Goal: Task Accomplishment & Management: Manage account settings

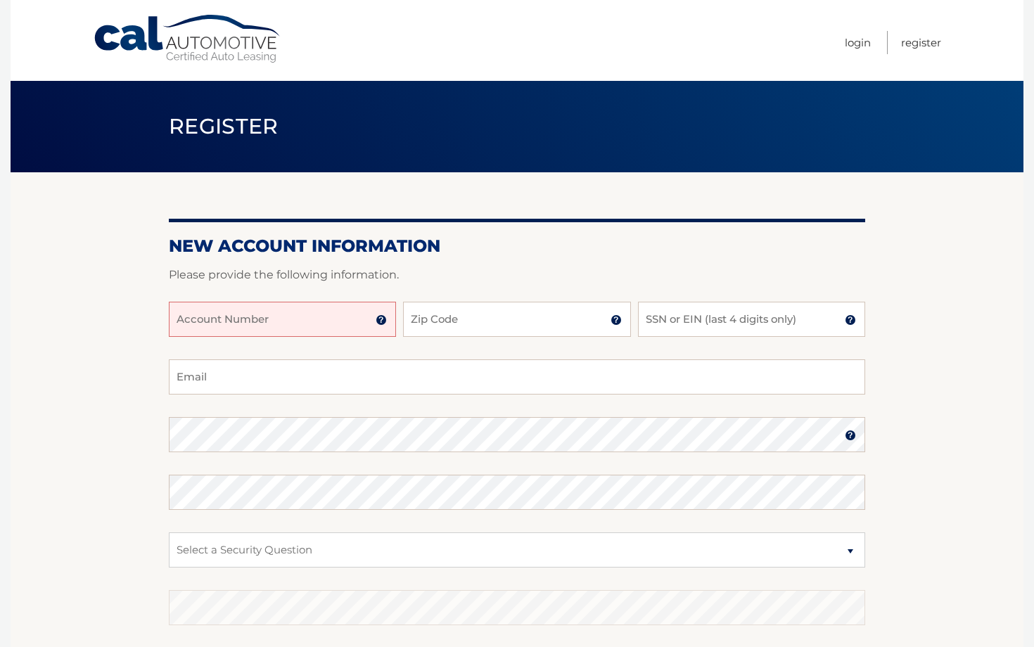
click at [383, 321] on img at bounding box center [381, 319] width 11 height 11
click at [271, 320] on input "Account Number" at bounding box center [282, 319] width 227 height 35
type input "44455936226"
click at [431, 330] on input "Zip Code" at bounding box center [516, 319] width 227 height 35
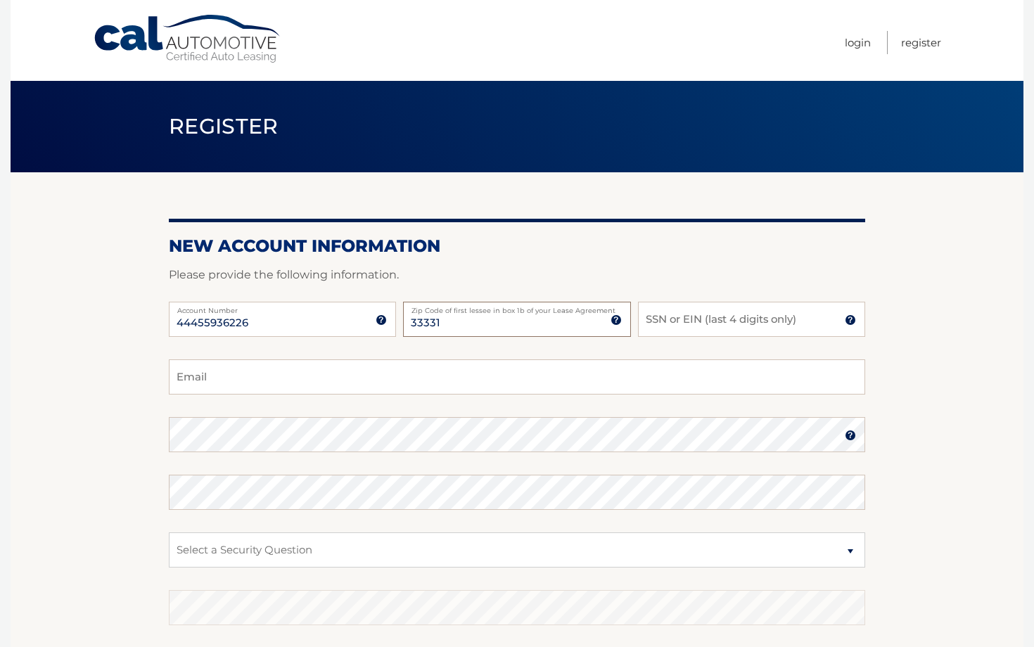
type input "33331"
type input "7345"
click at [210, 370] on input "Email" at bounding box center [517, 376] width 696 height 35
type input "diazlaura27@hotmail.com"
click at [228, 562] on select "Select a Security Question What was the name of your elementary school? What is…" at bounding box center [517, 549] width 696 height 35
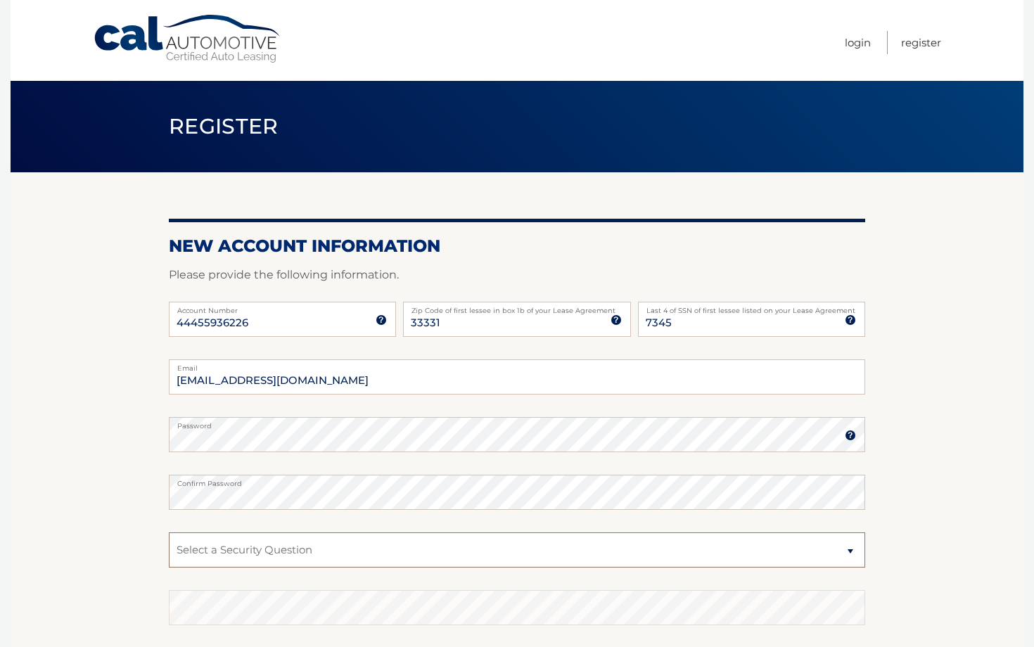
select select "2"
click at [169, 532] on select "Select a Security Question What was the name of your elementary school? What is…" at bounding box center [517, 549] width 696 height 35
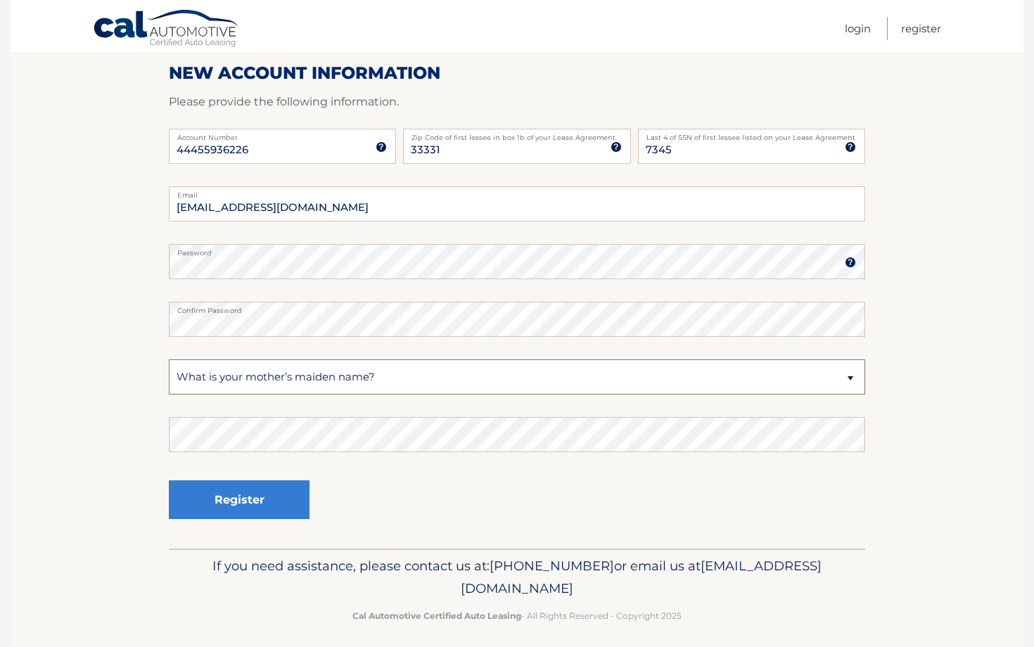
scroll to position [181, 0]
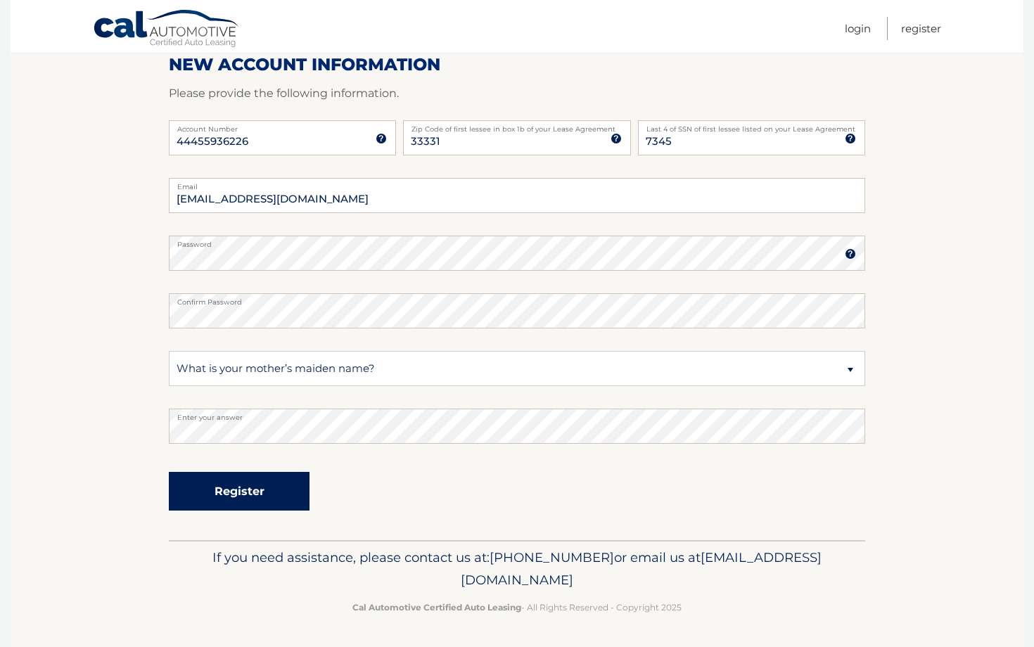
click at [256, 493] on button "Register" at bounding box center [239, 491] width 141 height 39
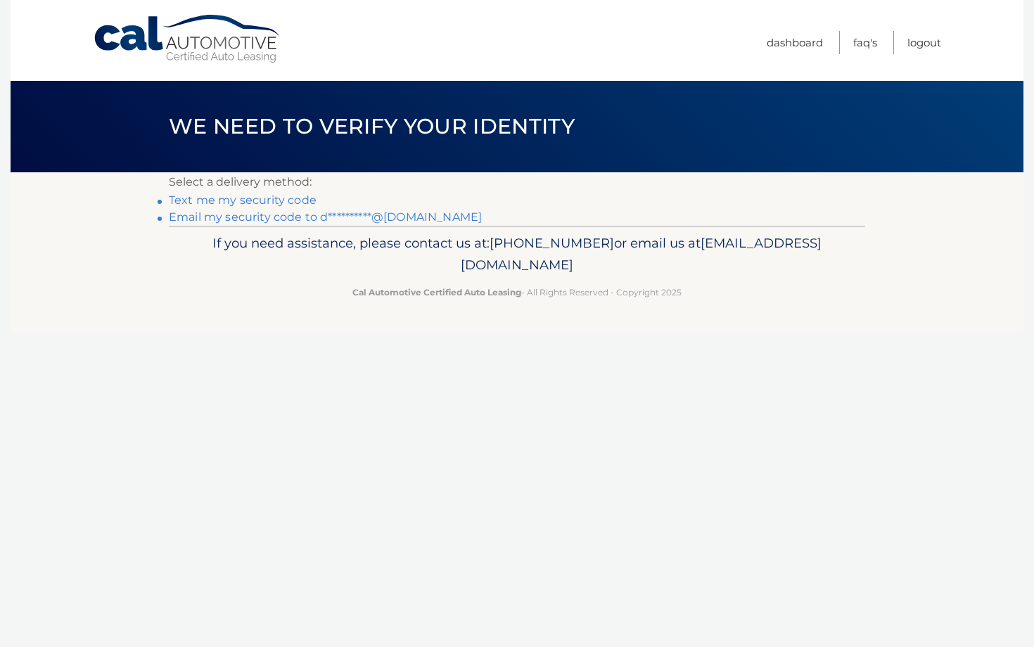
click at [275, 200] on link "Text me my security code" at bounding box center [243, 199] width 148 height 13
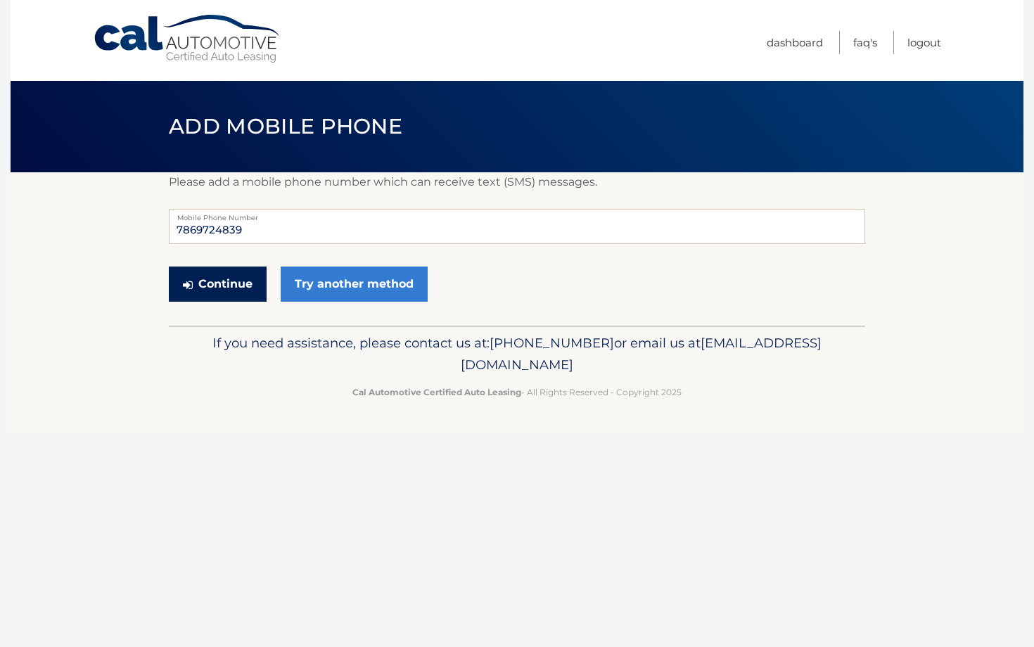
click at [226, 290] on button "Continue" at bounding box center [218, 284] width 98 height 35
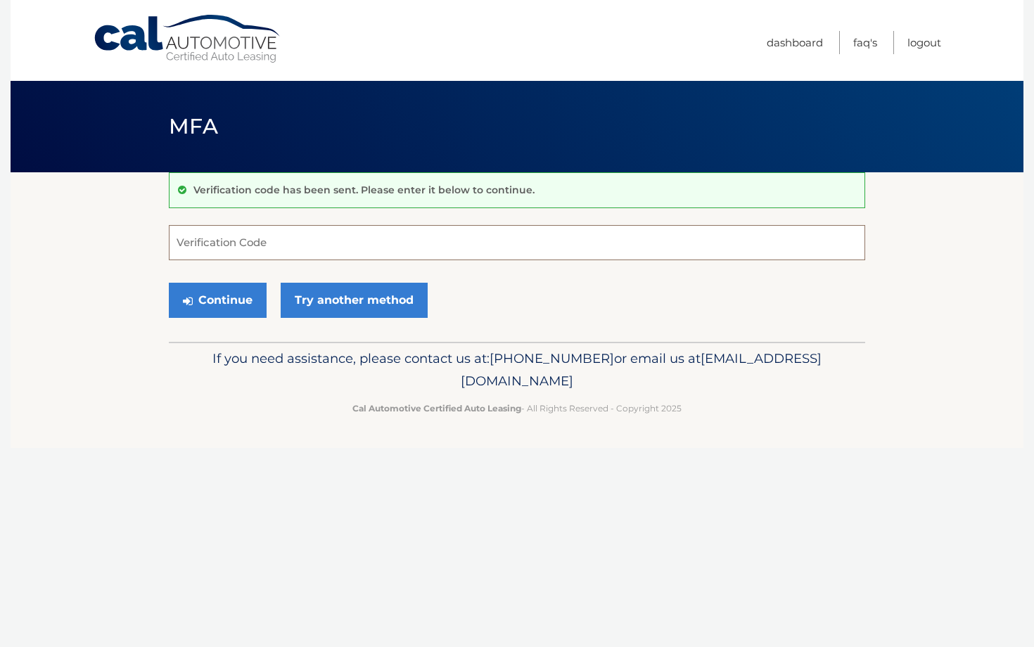
click at [229, 250] on input "Verification Code" at bounding box center [517, 242] width 696 height 35
type input "202170"
click at [228, 304] on button "Continue" at bounding box center [218, 300] width 98 height 35
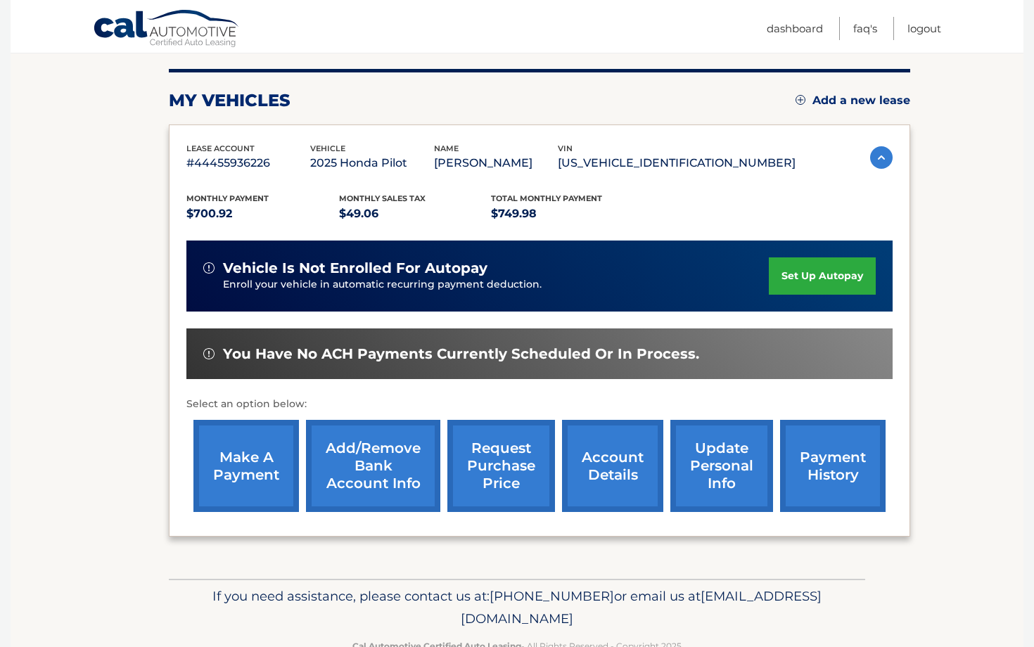
scroll to position [168, 0]
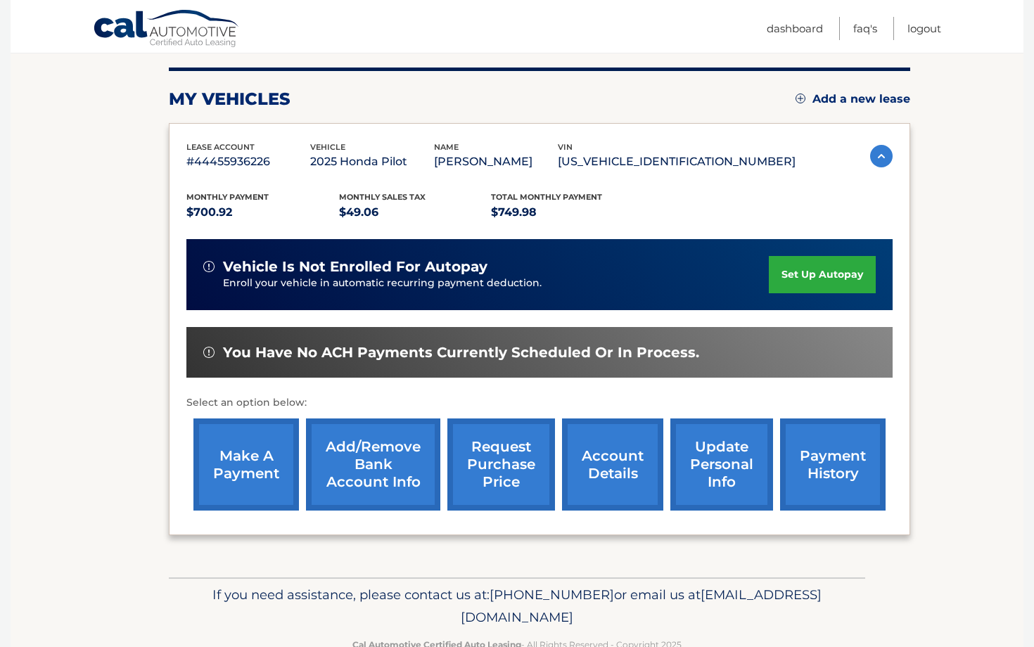
click at [252, 489] on link "make a payment" at bounding box center [245, 464] width 105 height 92
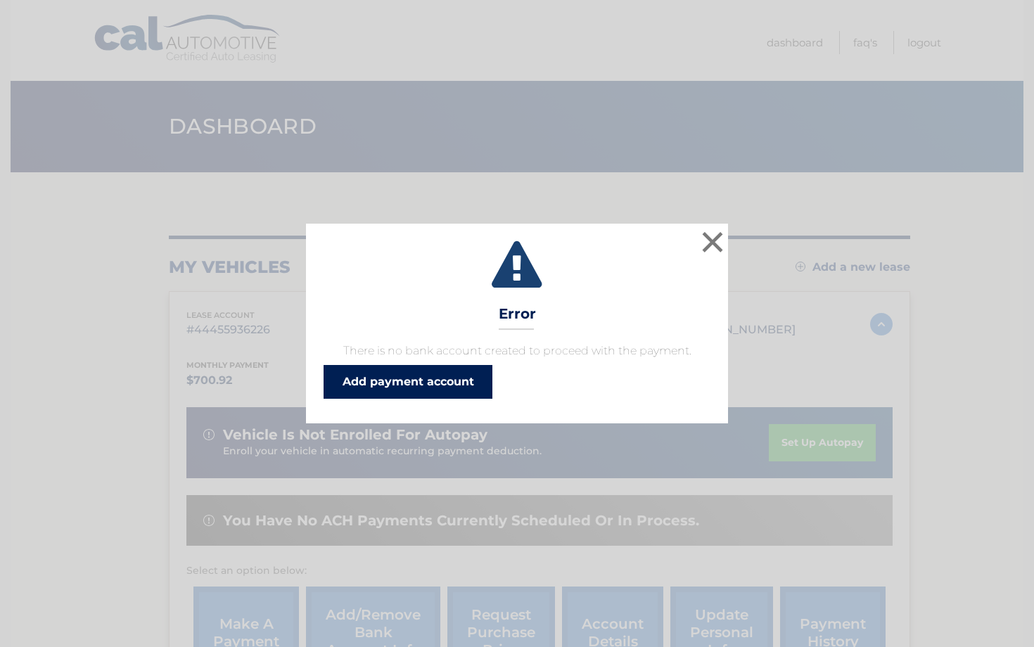
click at [371, 387] on link "Add payment account" at bounding box center [407, 382] width 169 height 34
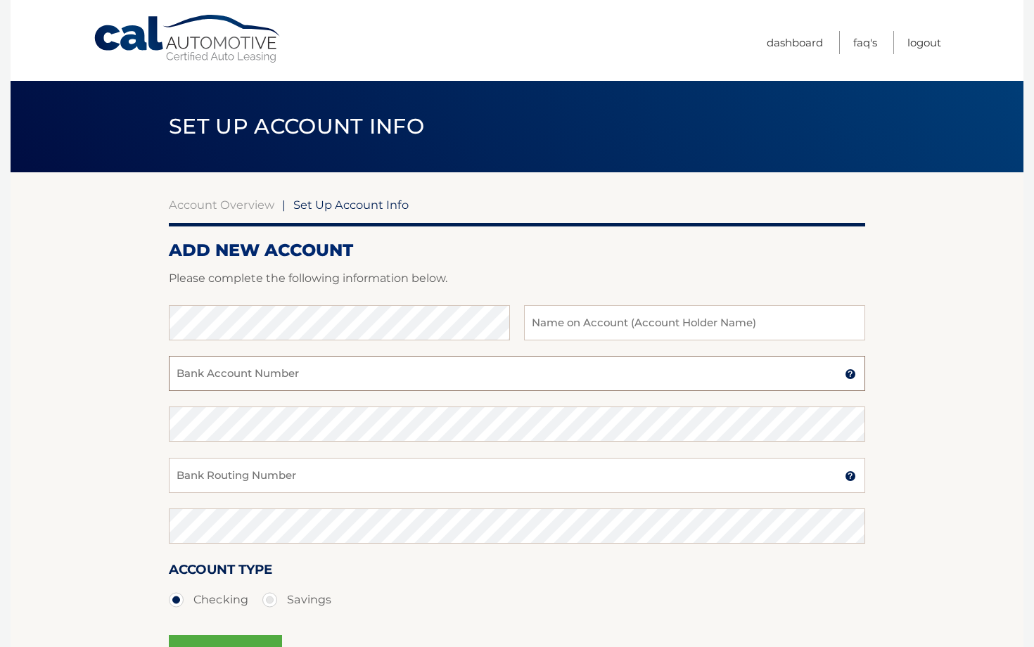
click at [361, 375] on input "Bank Account Number" at bounding box center [517, 373] width 696 height 35
paste input "898148719290"
type input "898148719290"
click at [639, 317] on input "text" at bounding box center [694, 322] width 341 height 35
type input "Laura Paz"
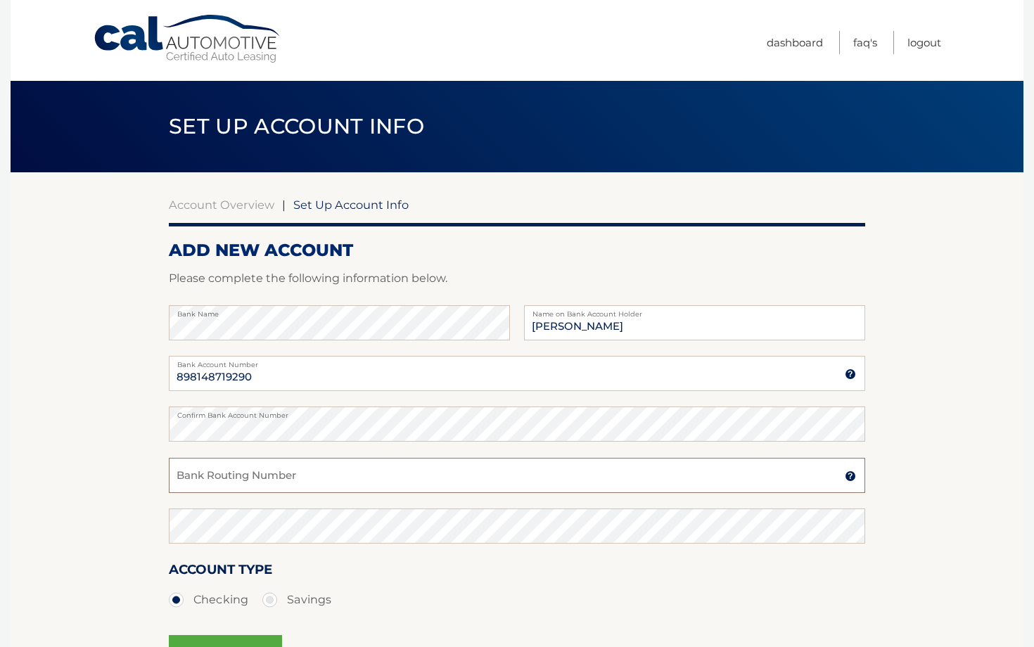
click at [283, 485] on input "Bank Routing Number" at bounding box center [517, 475] width 696 height 35
paste input "063000047"
type input "063000047"
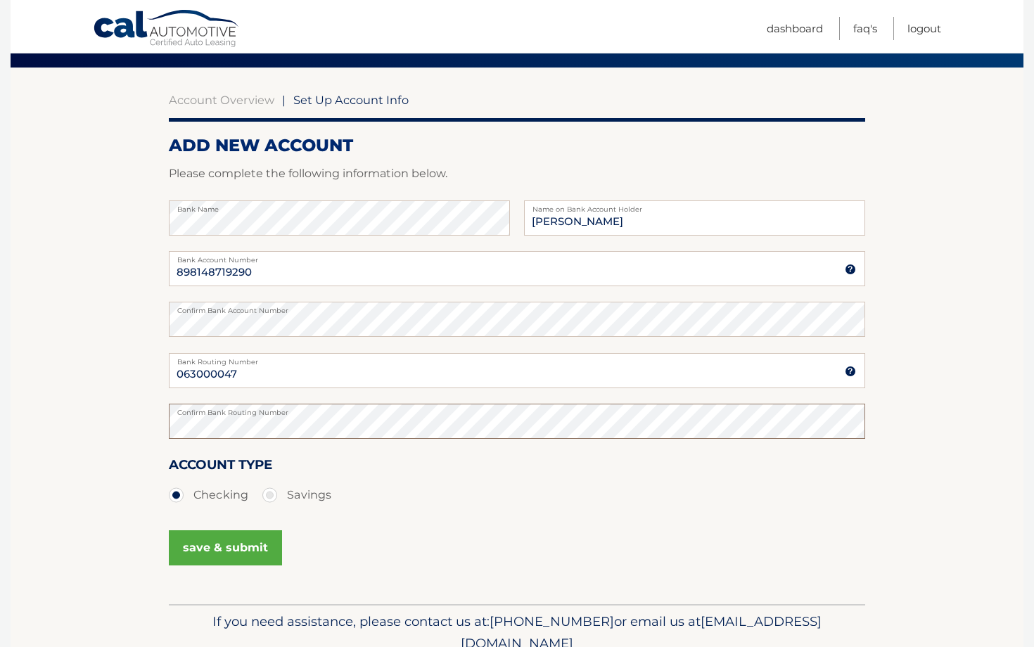
scroll to position [105, 0]
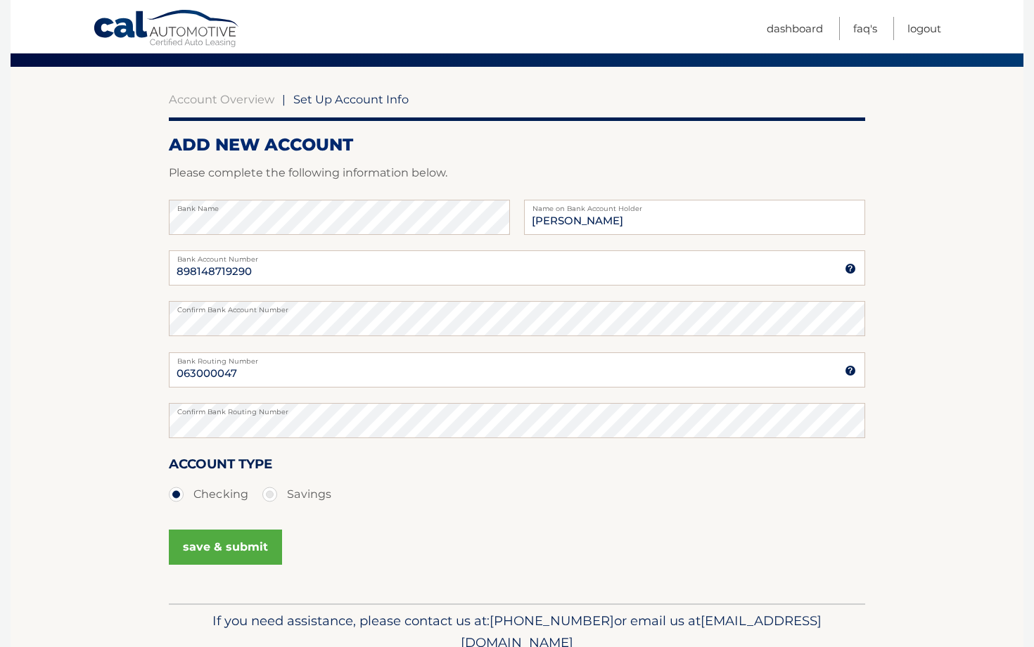
click at [221, 549] on button "save & submit" at bounding box center [225, 547] width 113 height 35
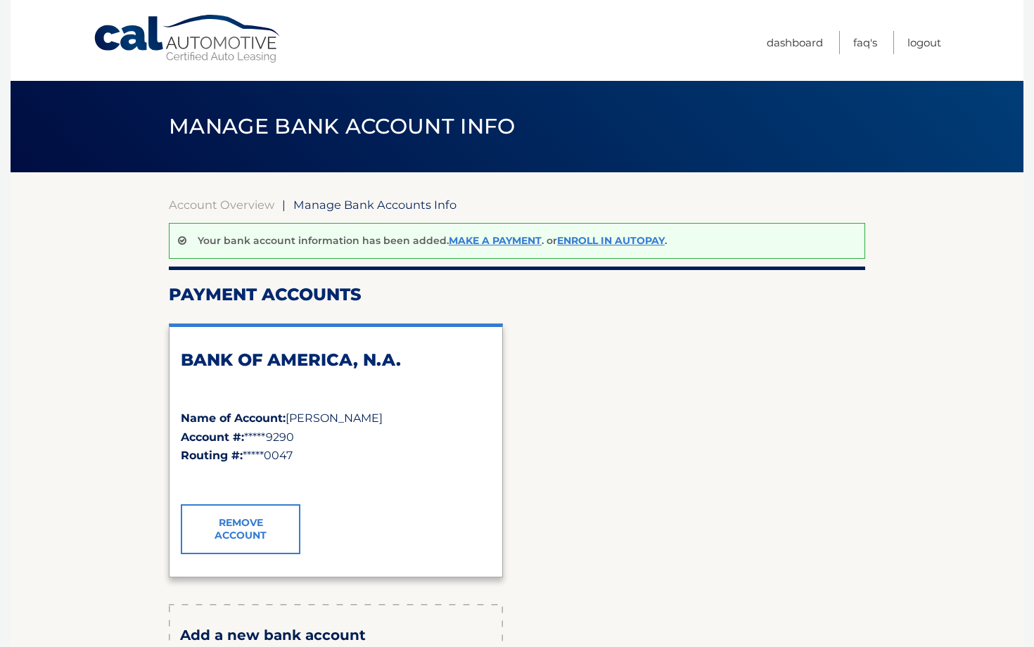
click at [238, 553] on link "Remove Account" at bounding box center [241, 528] width 120 height 49
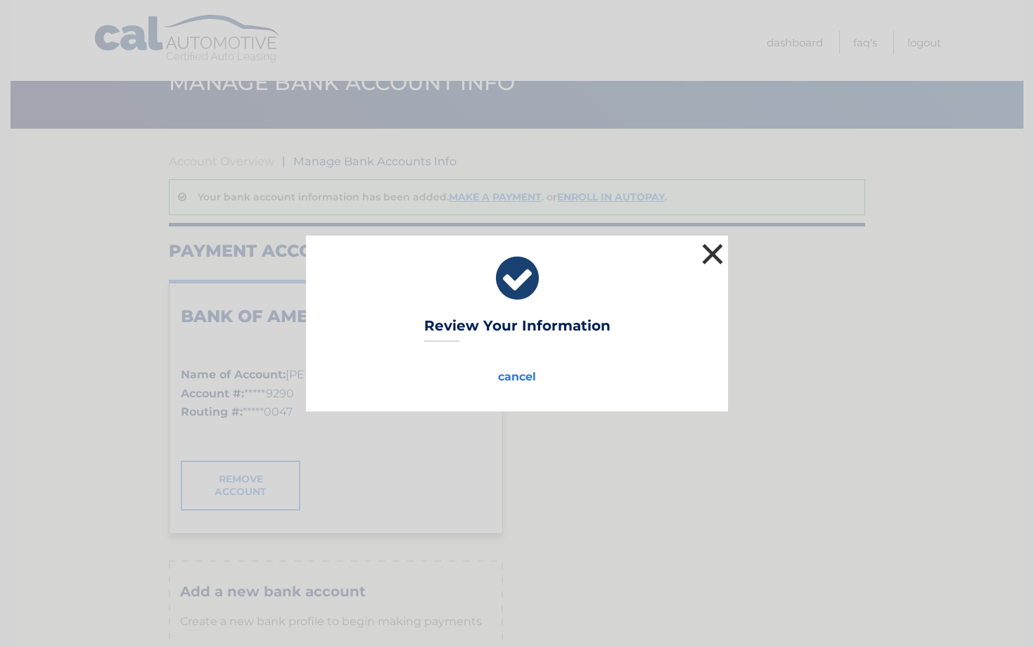
click at [719, 252] on button "×" at bounding box center [712, 254] width 28 height 28
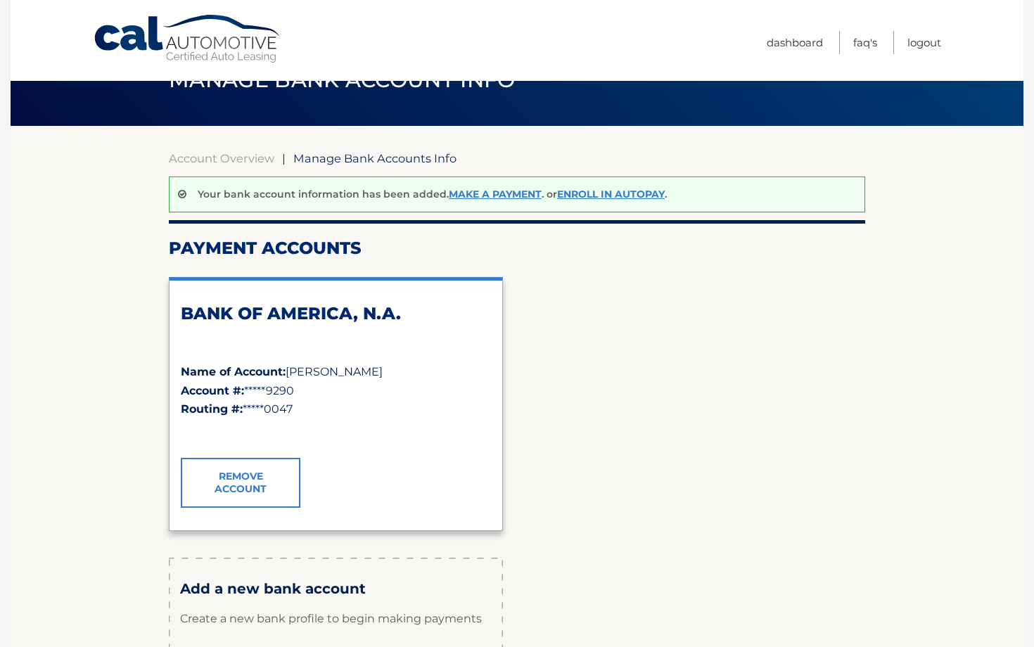
scroll to position [0, 0]
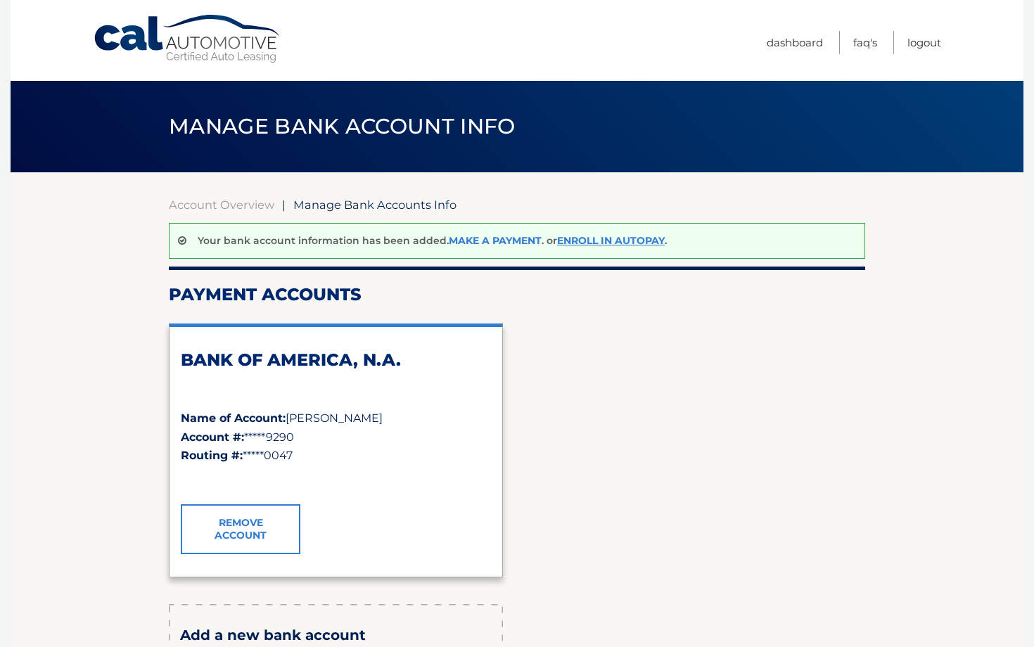
click at [491, 236] on link "Make a payment" at bounding box center [495, 240] width 93 height 13
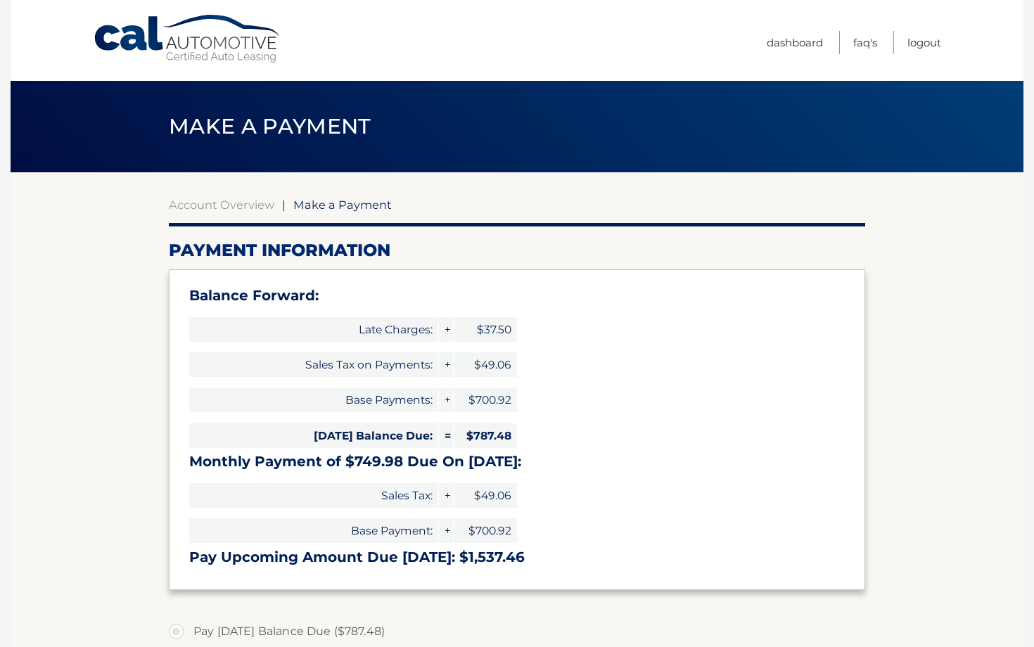
select select "YjMxZGVkMGQtZjFlZS00YjAyLTk2NzYtMDQ2NTZjZjY1YzE2"
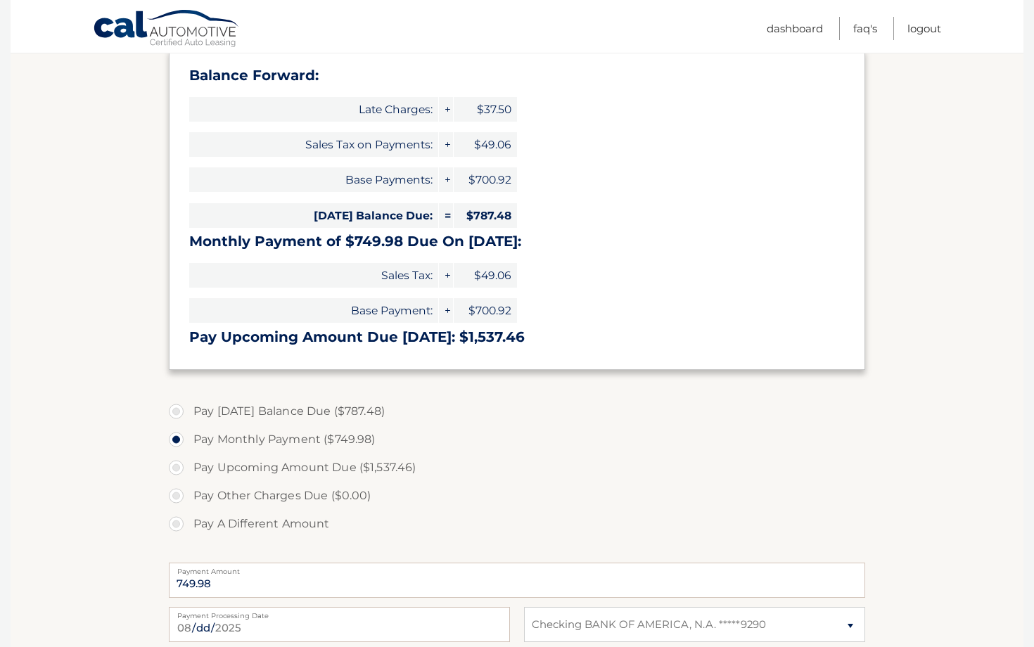
scroll to position [301, 0]
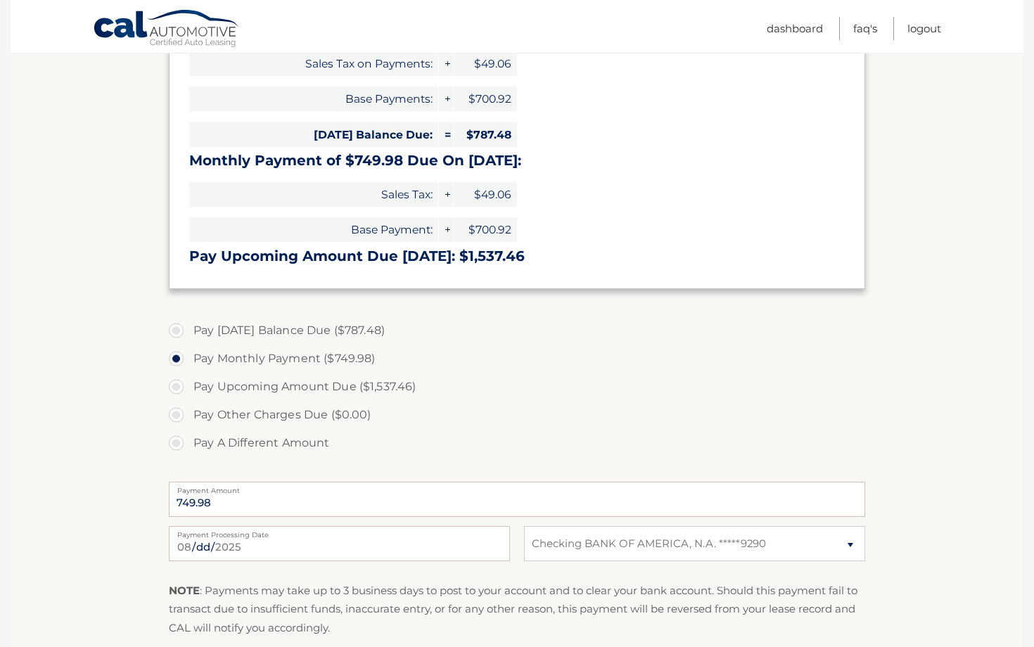
click at [176, 333] on label "Pay Today's Balance Due ($787.48)" at bounding box center [517, 330] width 696 height 28
click at [176, 333] on input "Pay Today's Balance Due ($787.48)" at bounding box center [181, 327] width 14 height 23
radio input "true"
type input "787.48"
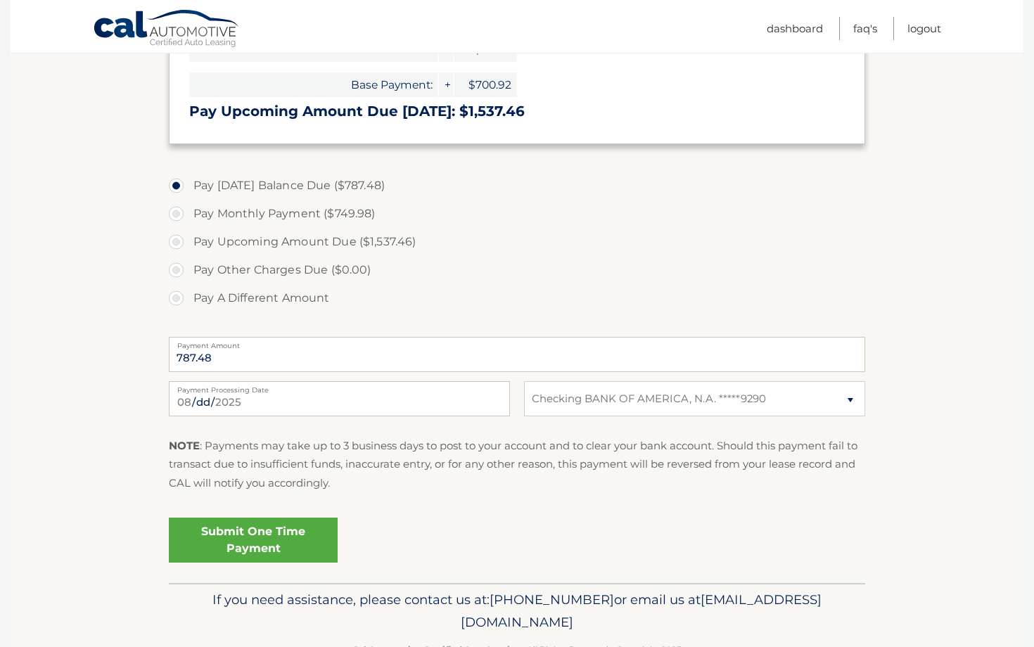
scroll to position [453, 0]
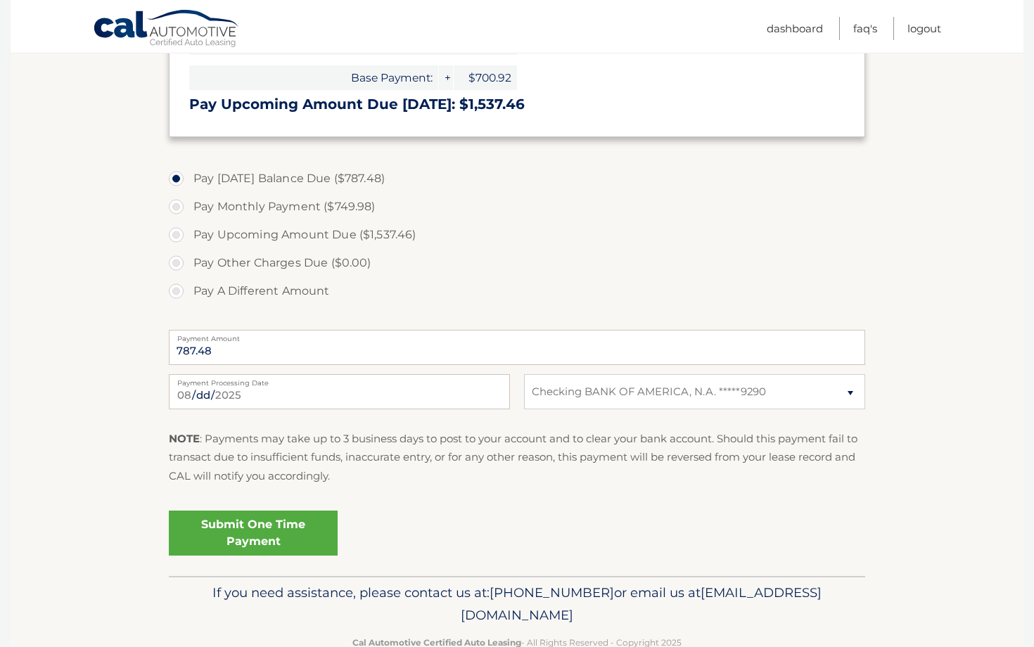
click at [274, 534] on link "Submit One Time Payment" at bounding box center [253, 533] width 169 height 45
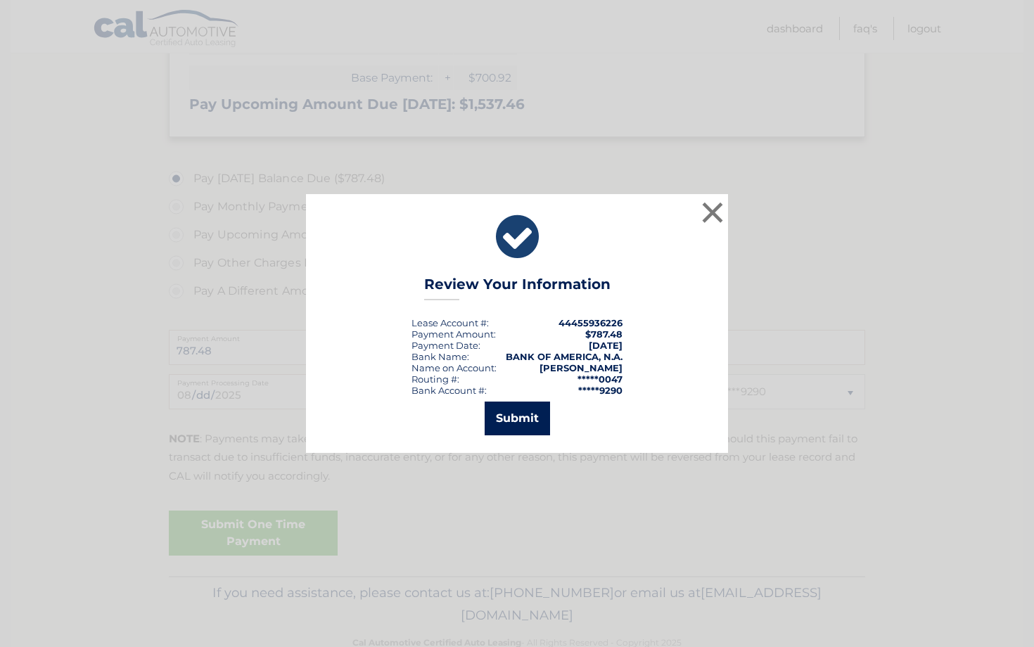
click at [529, 414] on button "Submit" at bounding box center [517, 419] width 65 height 34
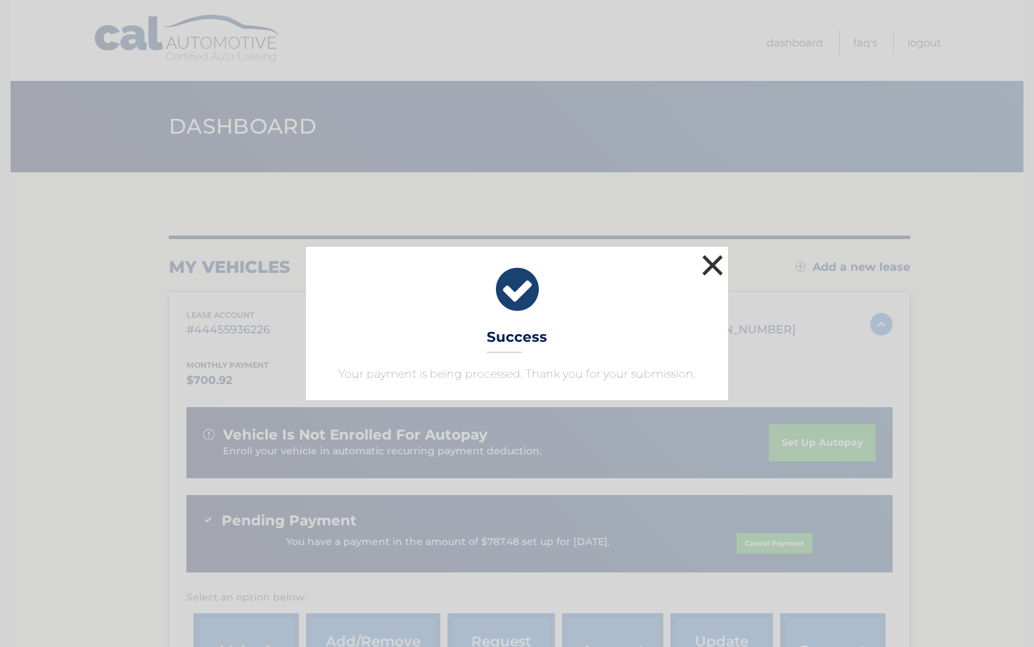
click at [713, 262] on button "×" at bounding box center [712, 265] width 28 height 28
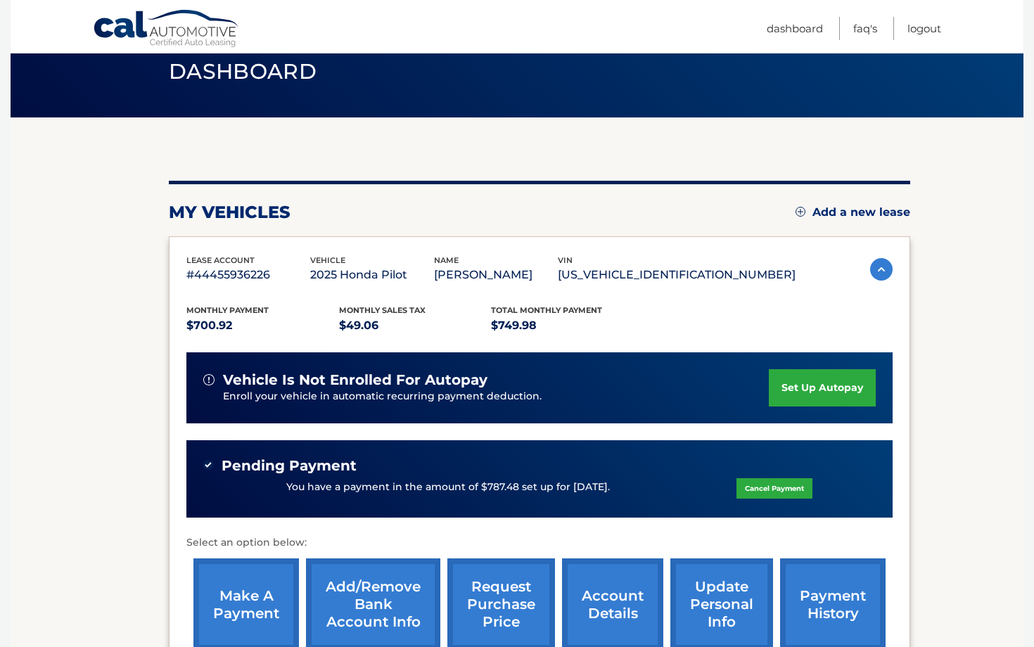
scroll to position [60, 0]
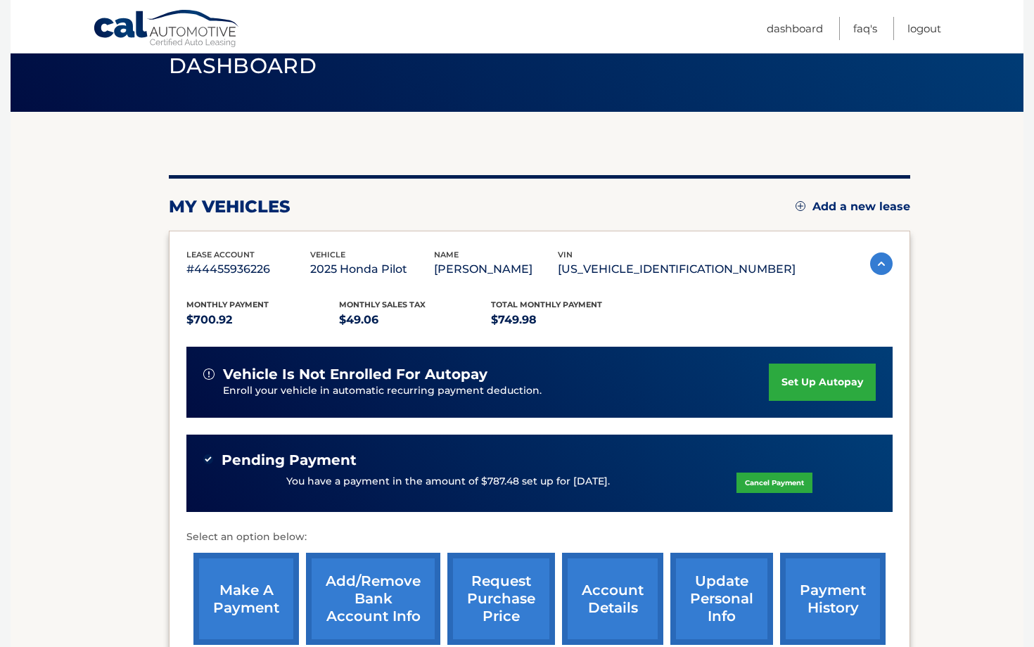
click at [825, 385] on link "set up autopay" at bounding box center [822, 382] width 107 height 37
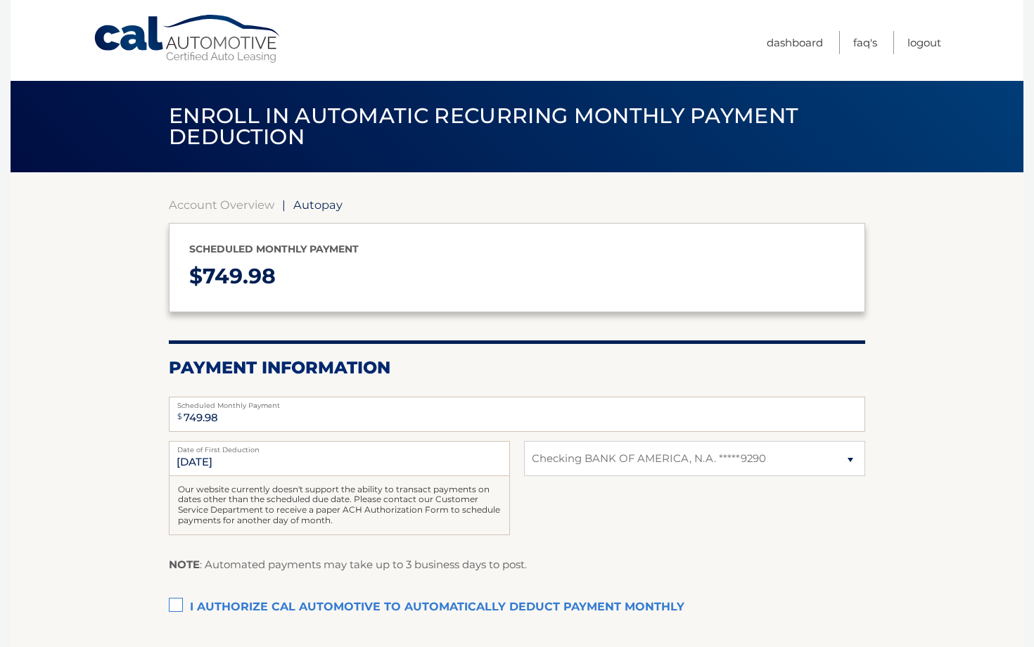
select select "YjMxZGVkMGQtZjFlZS00YjAyLTk2NzYtMDQ2NTZjZjY1YzE2"
click at [440, 469] on input "9/7/2025" at bounding box center [339, 458] width 341 height 35
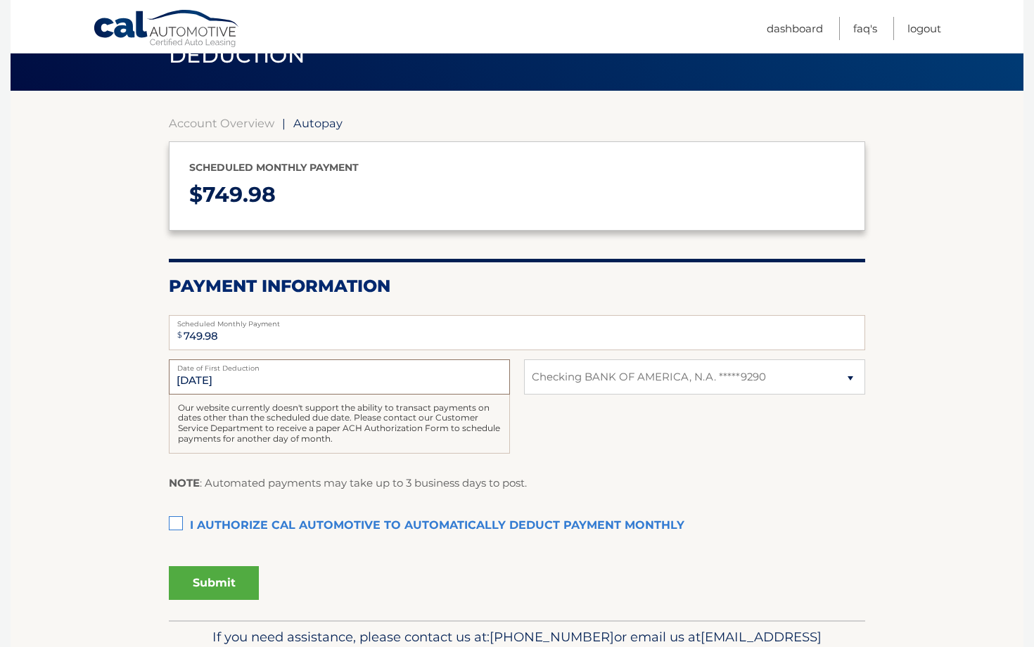
scroll to position [89, 0]
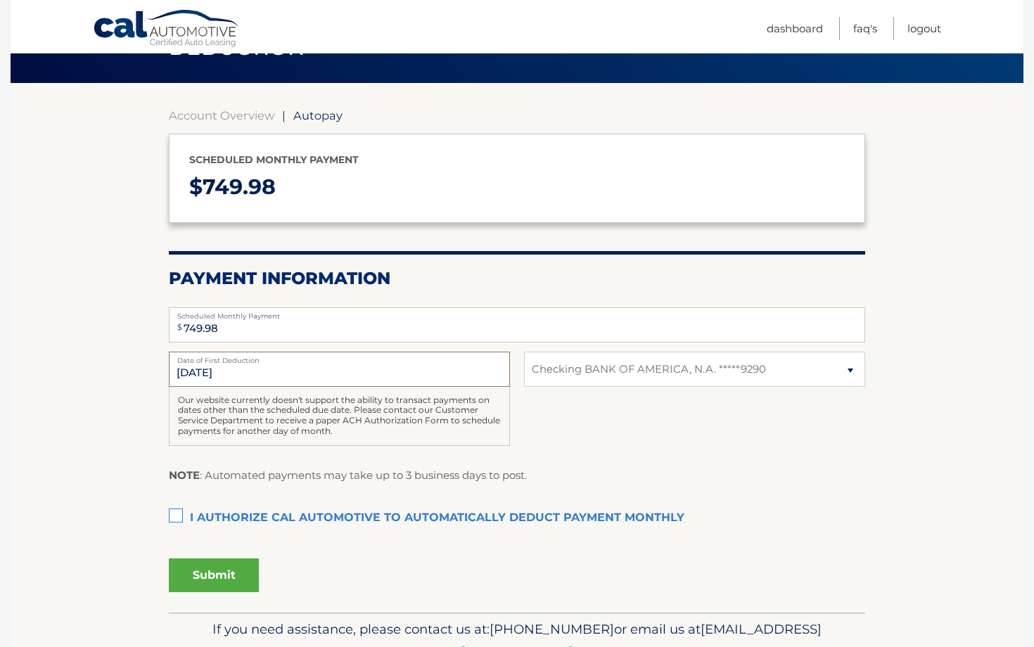
click at [238, 371] on input "9/7/2025" at bounding box center [339, 369] width 341 height 35
click at [147, 382] on section "Account Overview | Autopay Scheduled monthly payment $ 749.98 Payment Informati…" at bounding box center [517, 348] width 1013 height 530
click at [186, 373] on input "9/7/2025" at bounding box center [339, 369] width 341 height 35
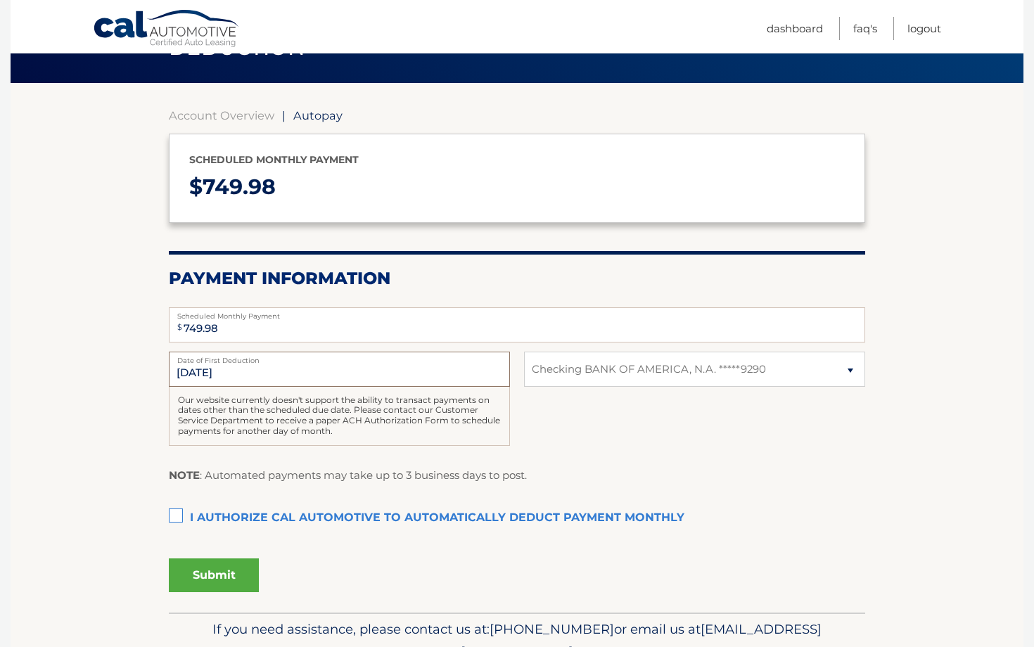
click at [257, 369] on input "9/7/2025" at bounding box center [339, 369] width 341 height 35
click at [181, 516] on label "I authorize cal automotive to automatically deduct payment monthly This checkbo…" at bounding box center [517, 518] width 696 height 28
click at [0, 0] on input "I authorize cal automotive to automatically deduct payment monthly This checkbo…" at bounding box center [0, 0] width 0 height 0
click at [204, 575] on button "Submit" at bounding box center [214, 575] width 90 height 34
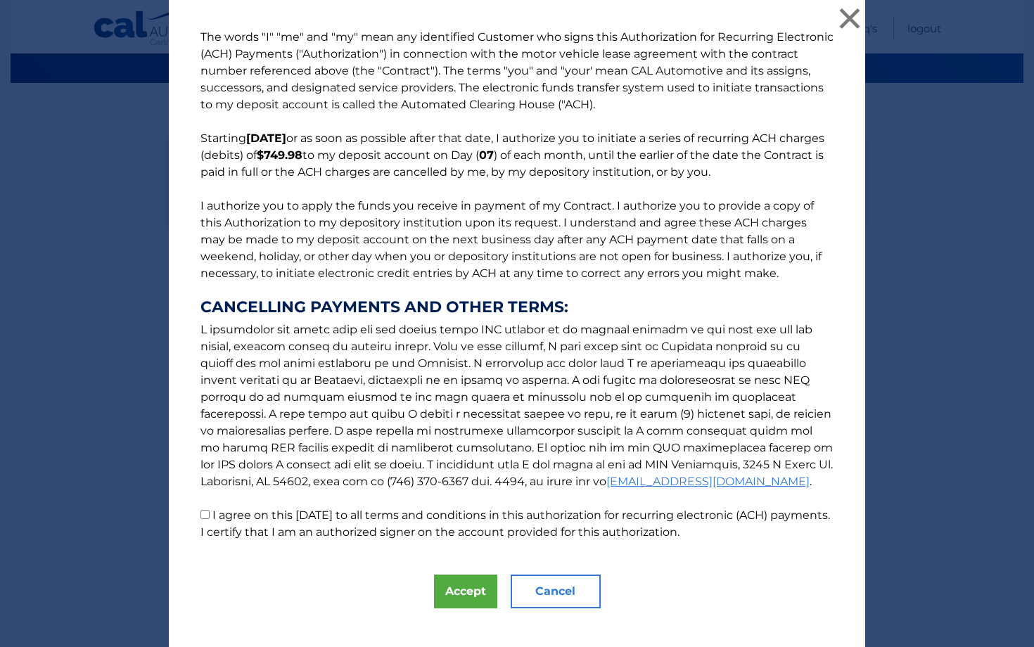
click at [210, 514] on p "The words "I" "me" and "my" mean any identified Customer who signs this Authori…" at bounding box center [516, 285] width 661 height 512
click at [206, 515] on input "I agree on this 08/27/2025 to all terms and conditions in this authorization fo…" at bounding box center [204, 514] width 9 height 9
checkbox input "true"
click at [450, 597] on button "Accept" at bounding box center [465, 592] width 63 height 34
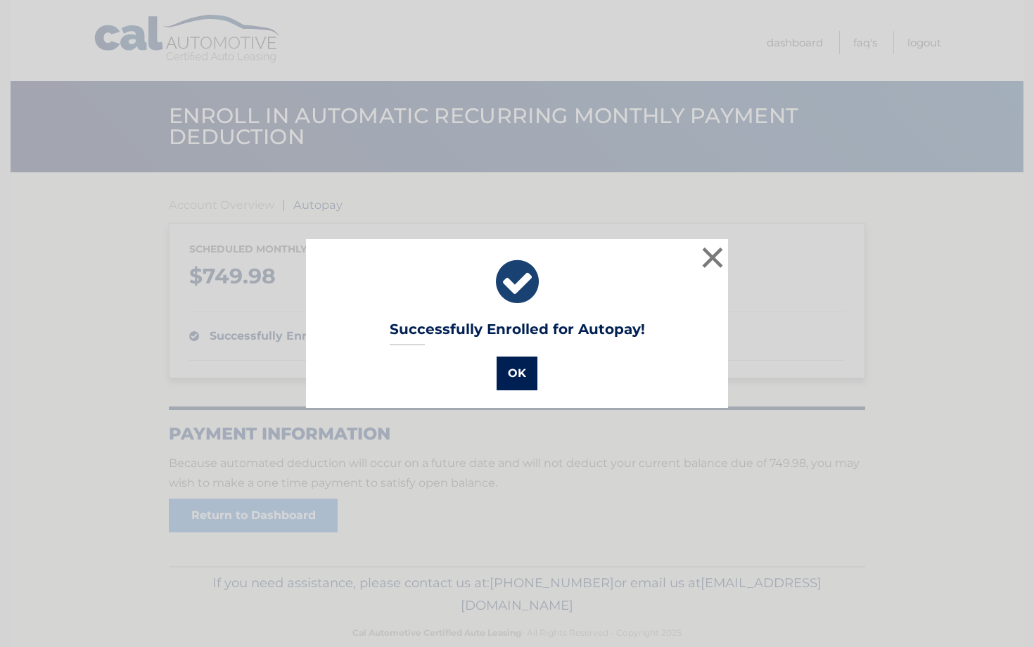
click at [526, 371] on button "OK" at bounding box center [516, 374] width 41 height 34
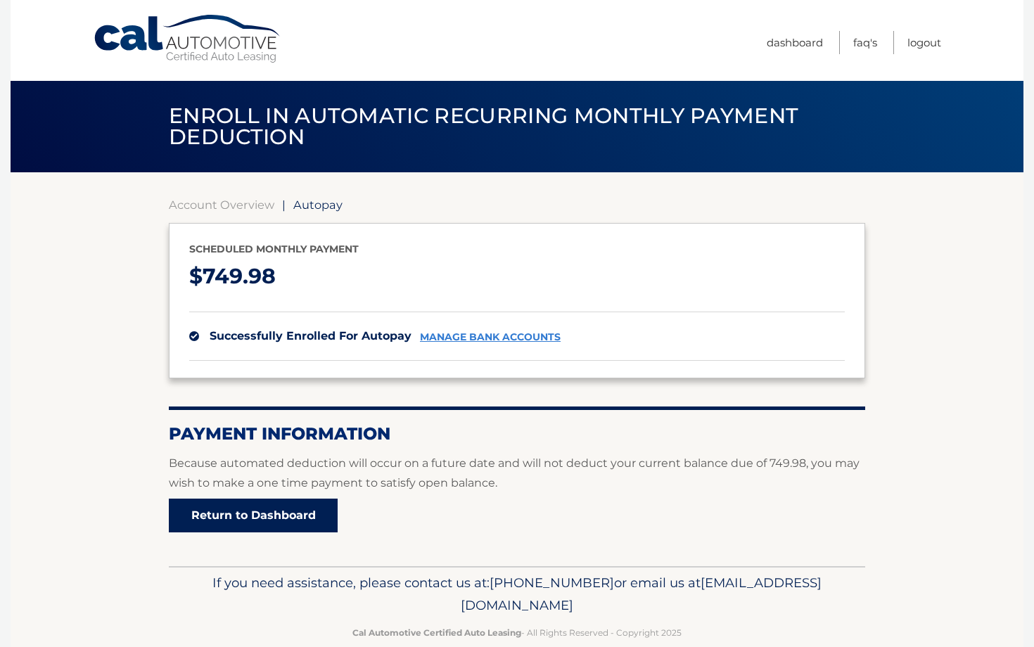
click at [241, 527] on link "Return to Dashboard" at bounding box center [253, 516] width 169 height 34
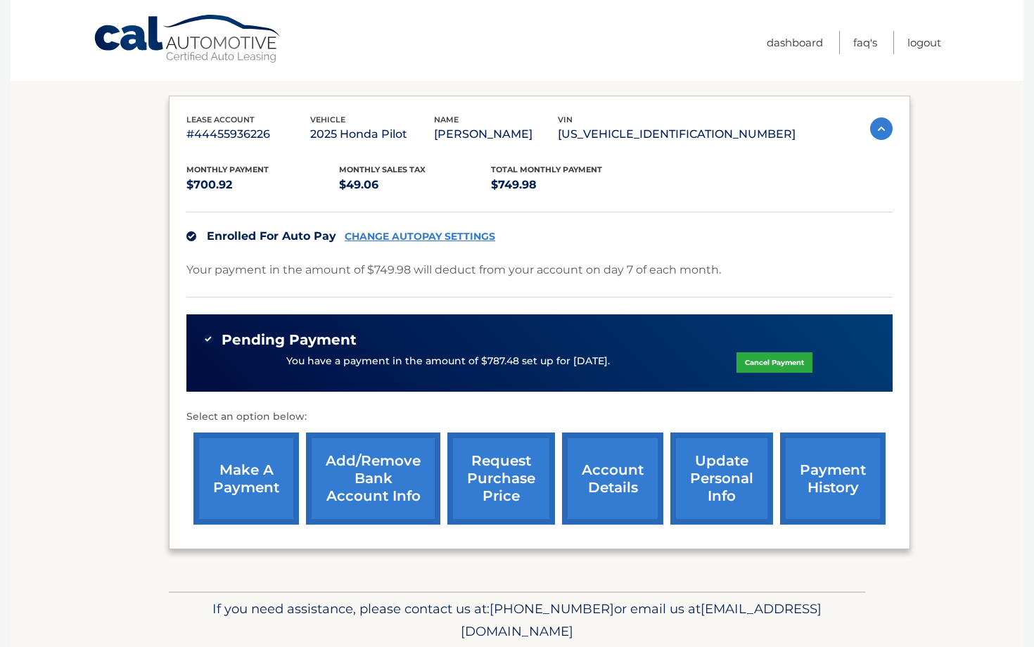
scroll to position [246, 0]
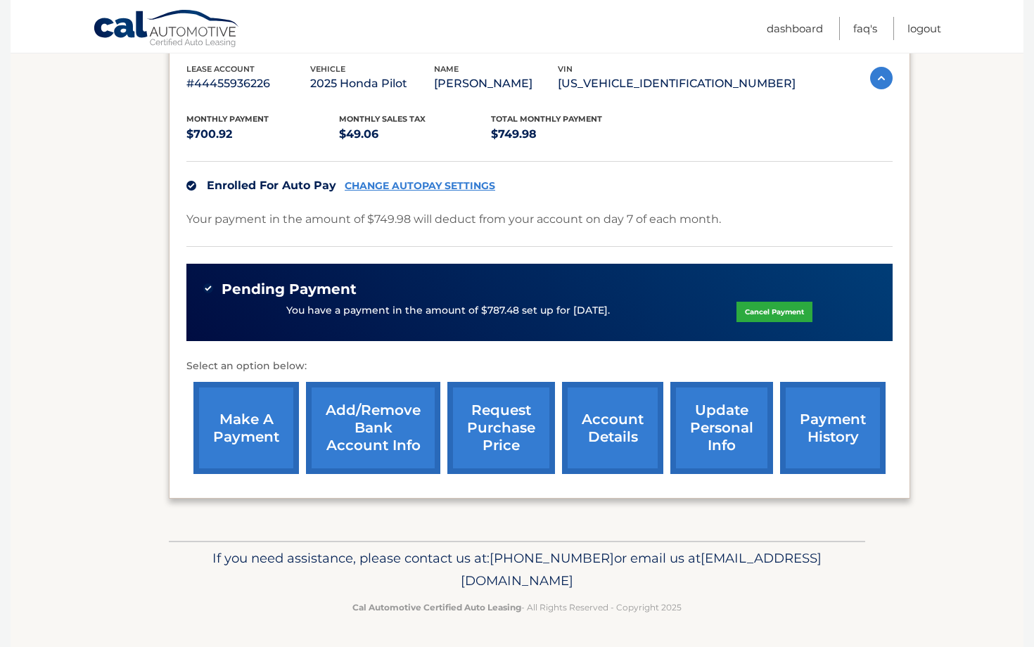
click at [492, 434] on link "request purchase price" at bounding box center [501, 428] width 108 height 92
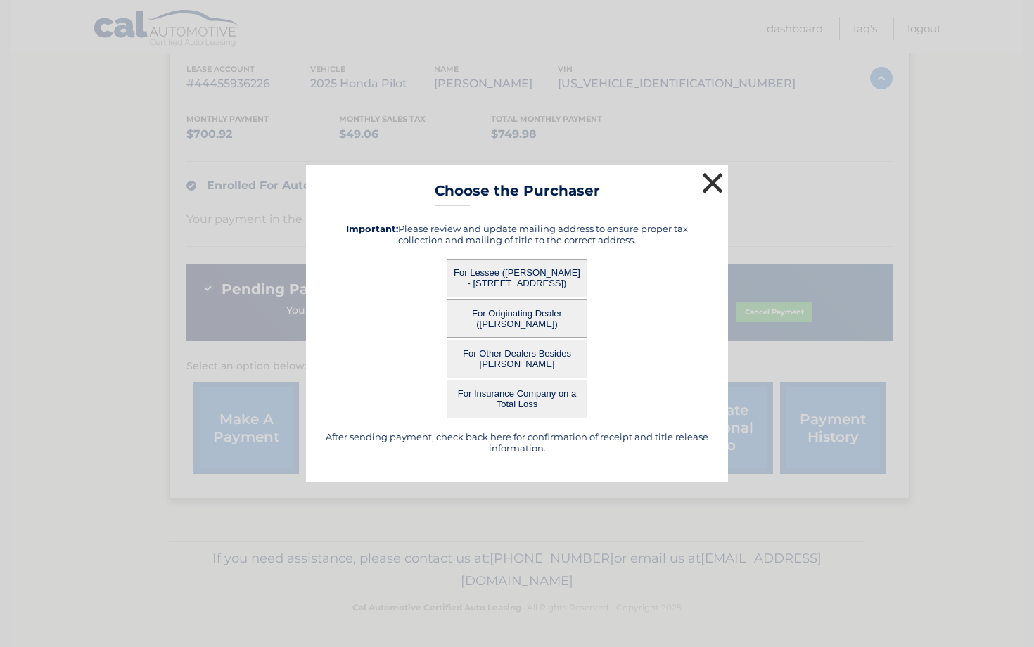
click at [711, 182] on button "×" at bounding box center [712, 183] width 28 height 28
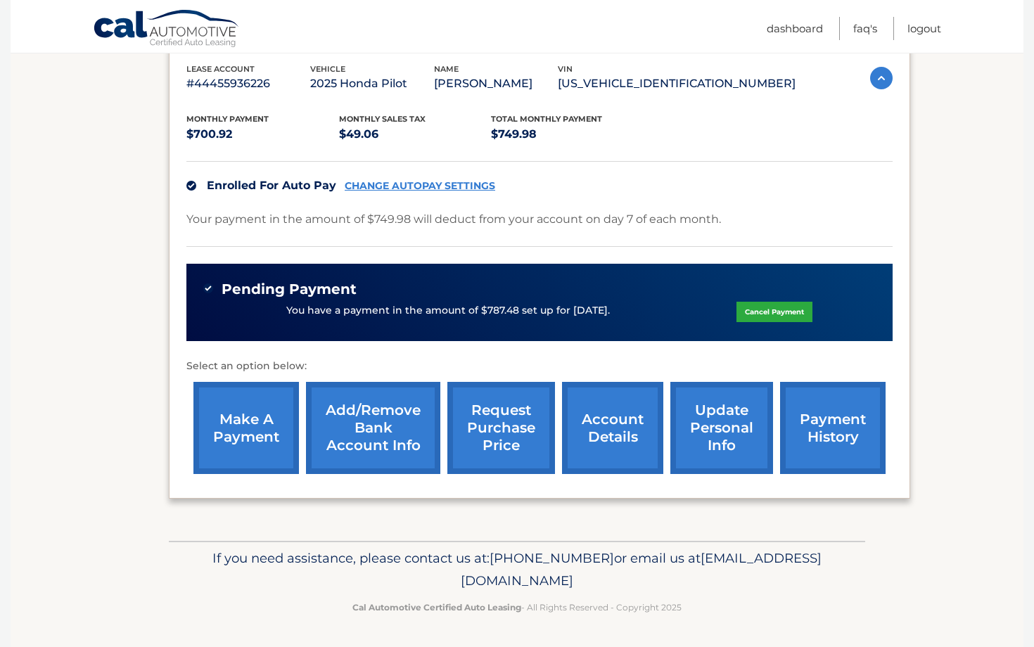
scroll to position [0, 0]
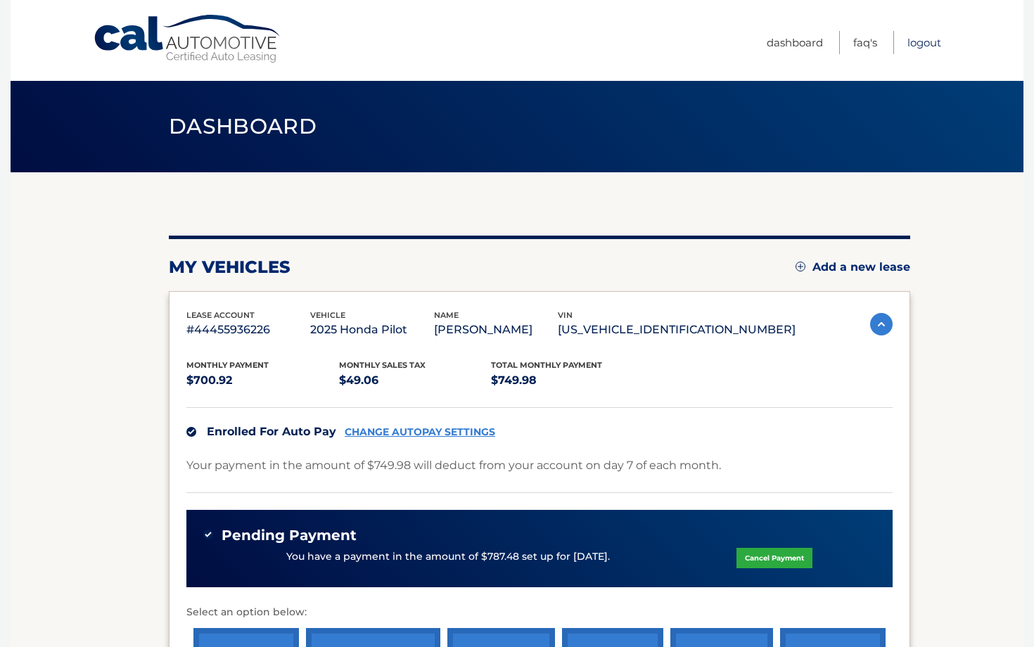
click at [928, 44] on link "Logout" at bounding box center [924, 42] width 34 height 23
